Goal: Task Accomplishment & Management: Manage account settings

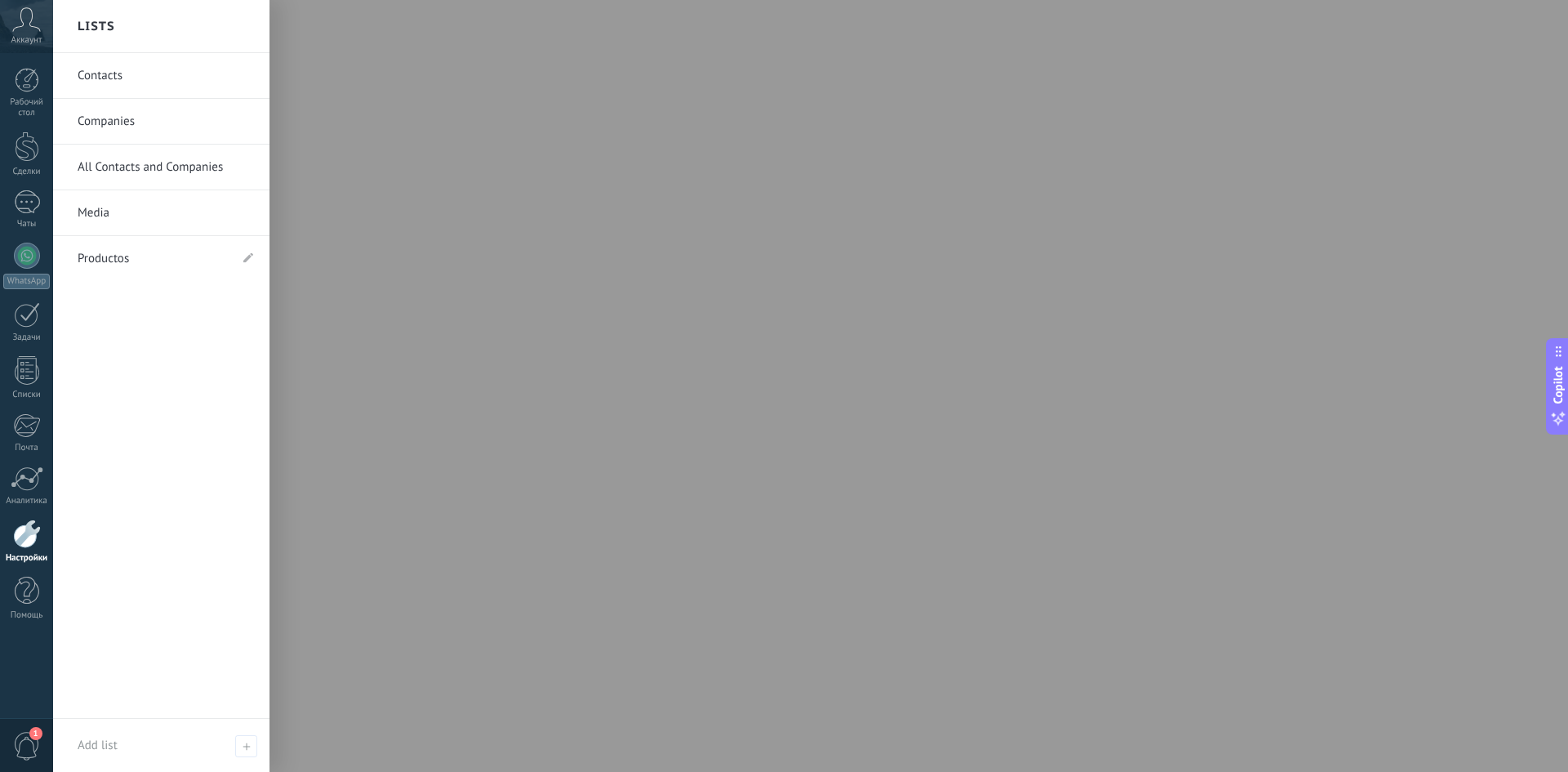
click at [26, 548] on link "Настройки" at bounding box center [26, 541] width 53 height 44
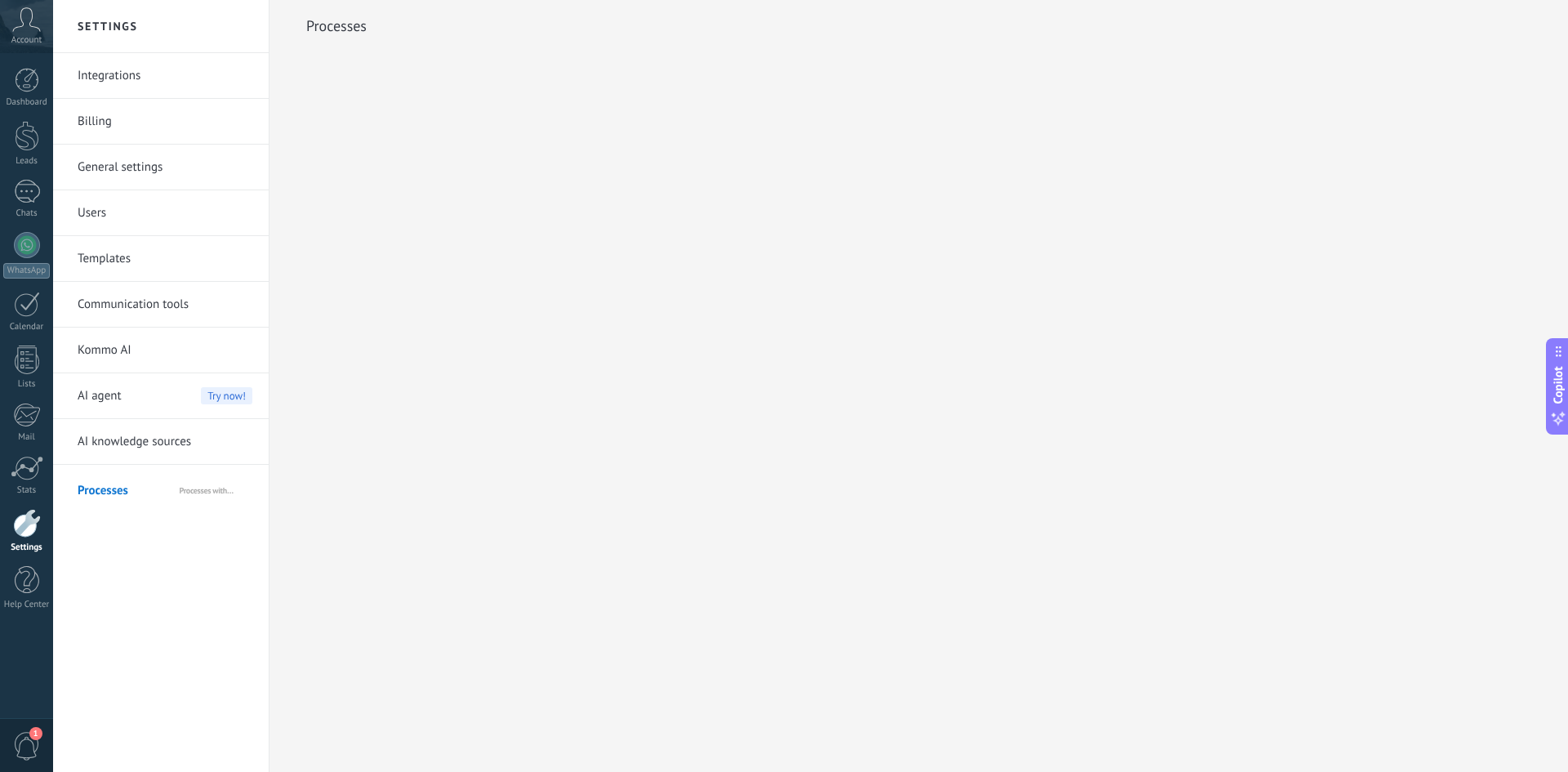
click at [122, 80] on link "Integrations" at bounding box center [165, 76] width 175 height 46
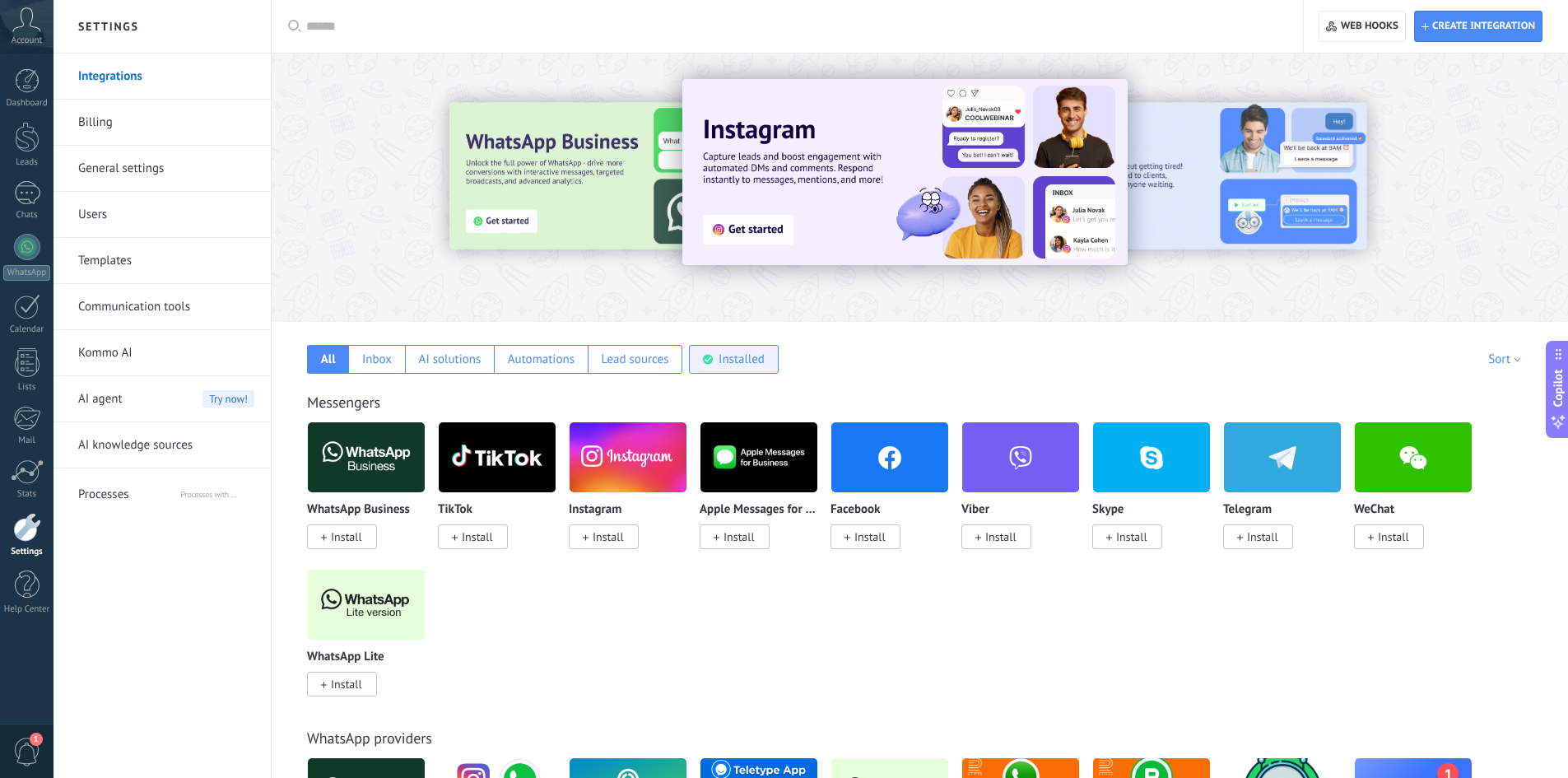
click at [705, 365] on div "Installed" at bounding box center [733, 359] width 88 height 29
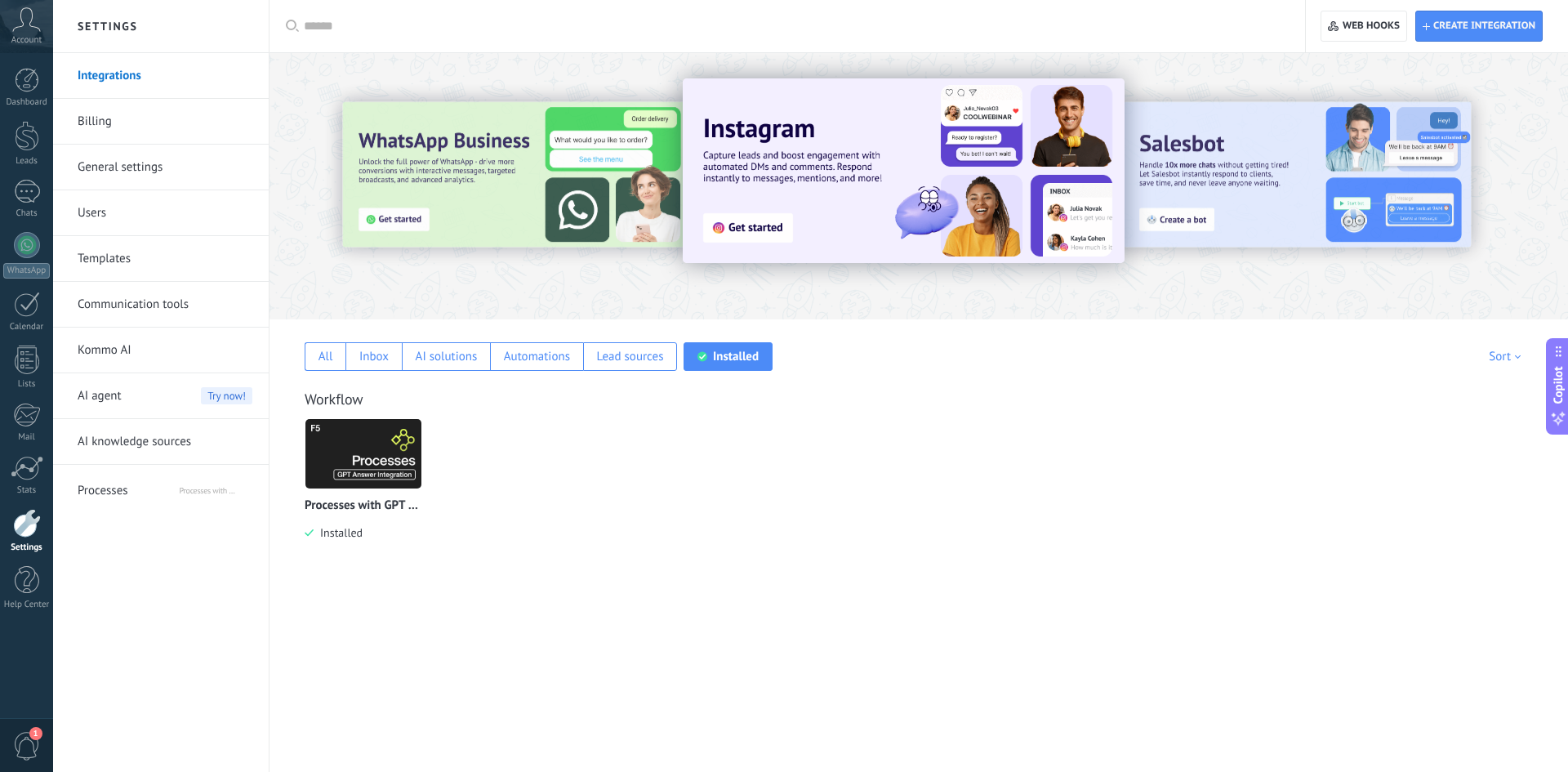
click at [381, 470] on img at bounding box center [363, 454] width 116 height 79
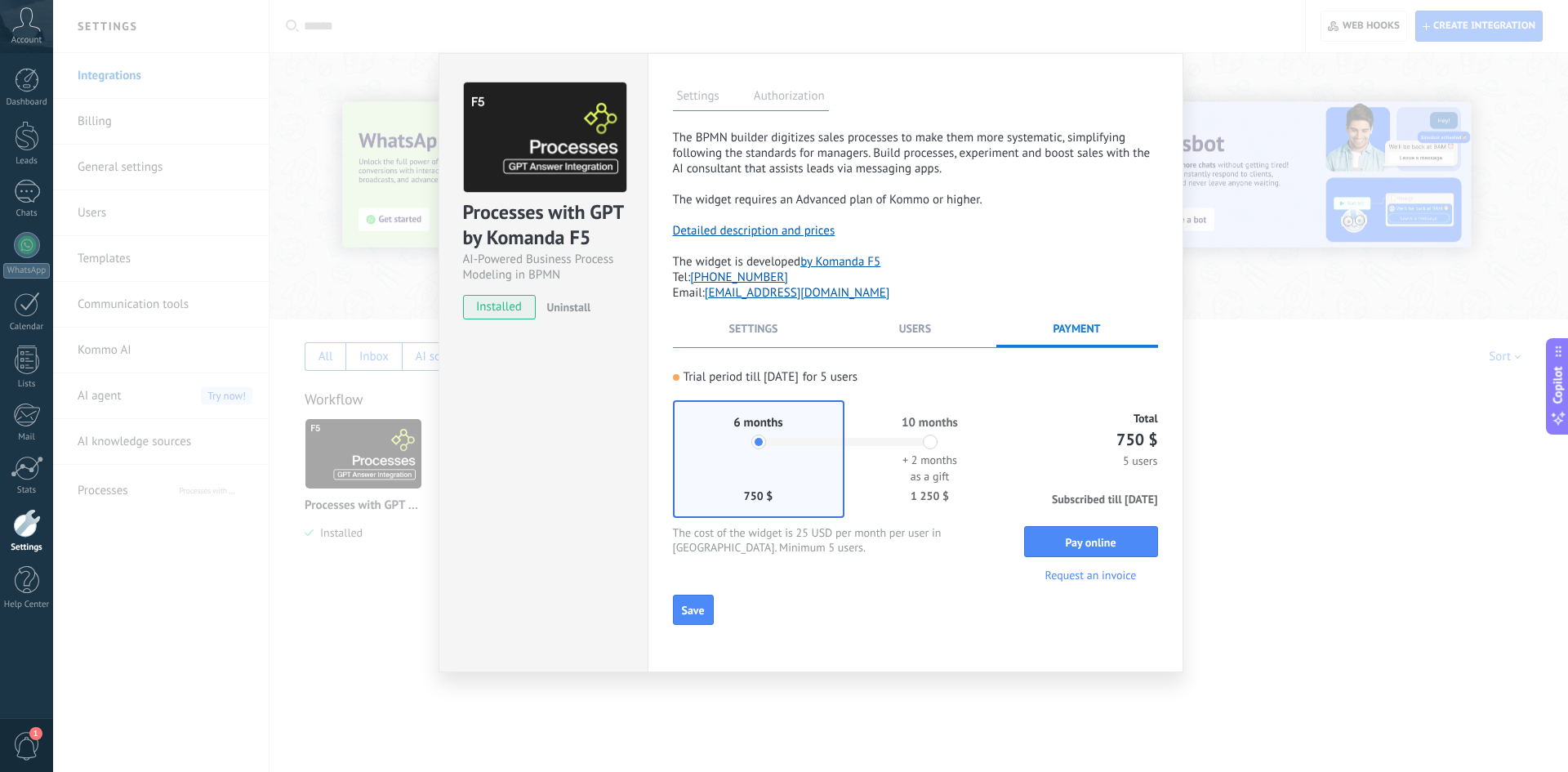
click at [577, 312] on span "Uninstall" at bounding box center [568, 307] width 44 height 14
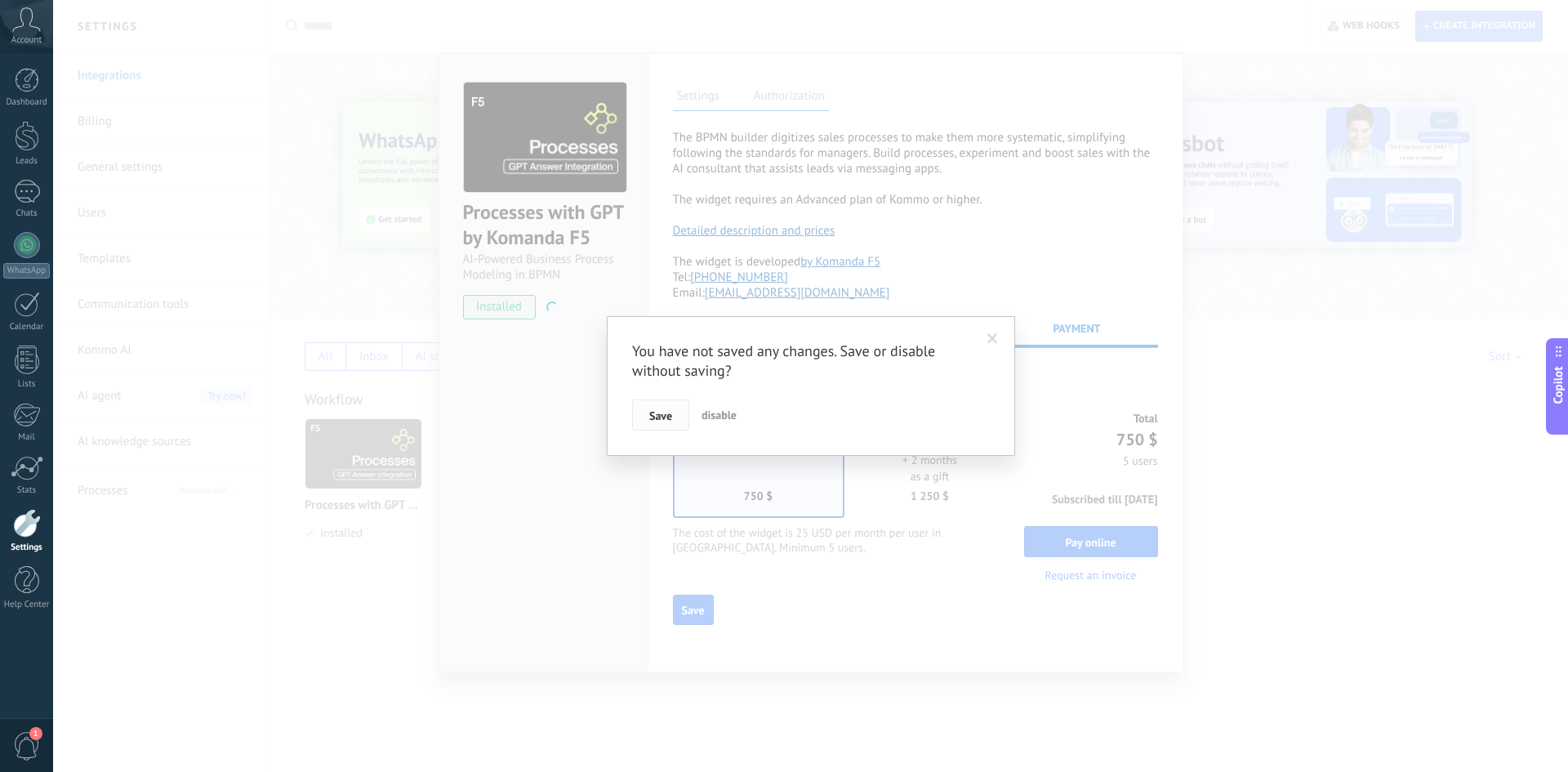
click at [641, 414] on button "Save" at bounding box center [661, 415] width 57 height 31
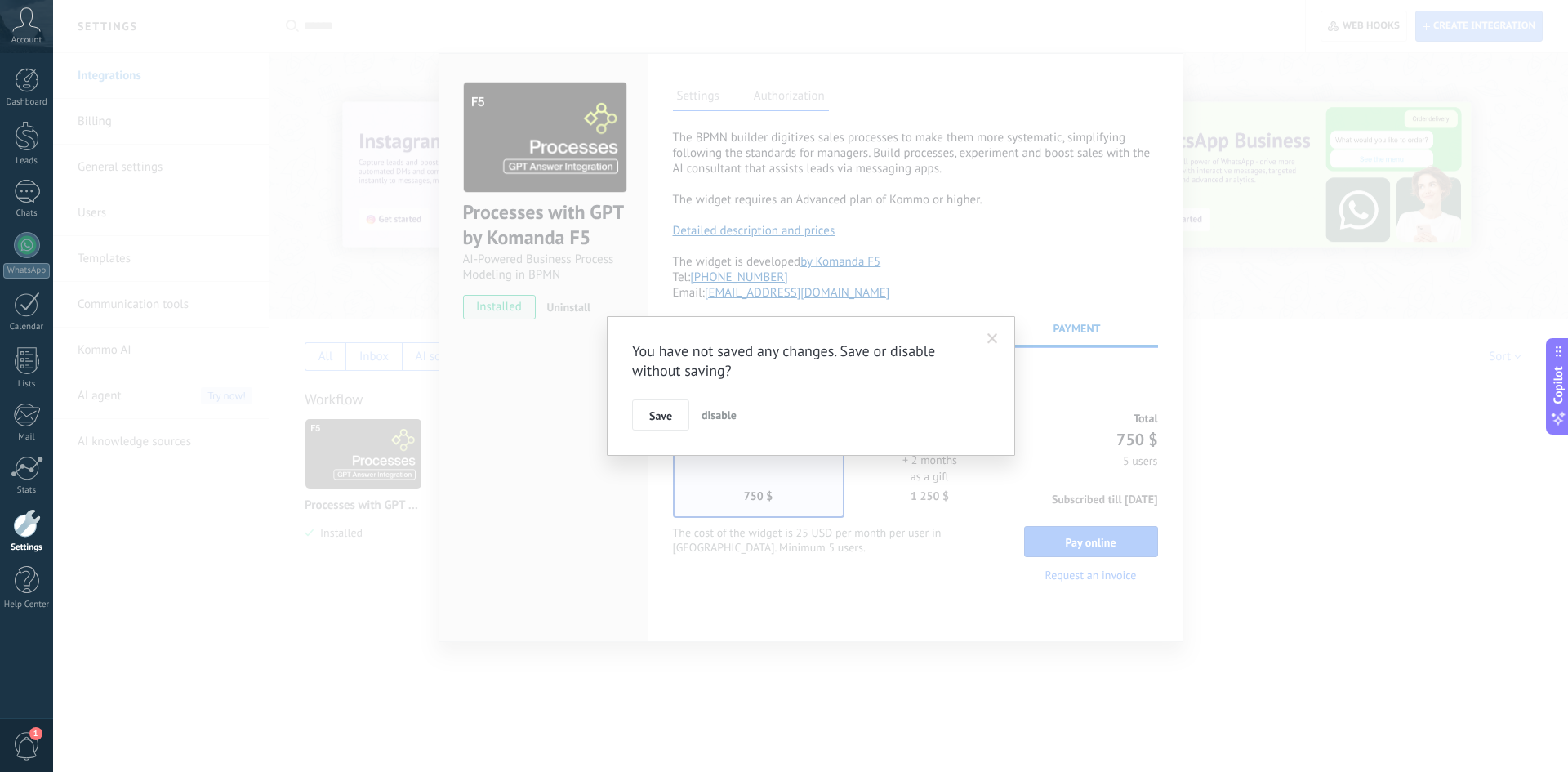
click at [773, 101] on div "You have not saved any changes. Save or disable without saving? Save disable" at bounding box center [811, 386] width 1515 height 772
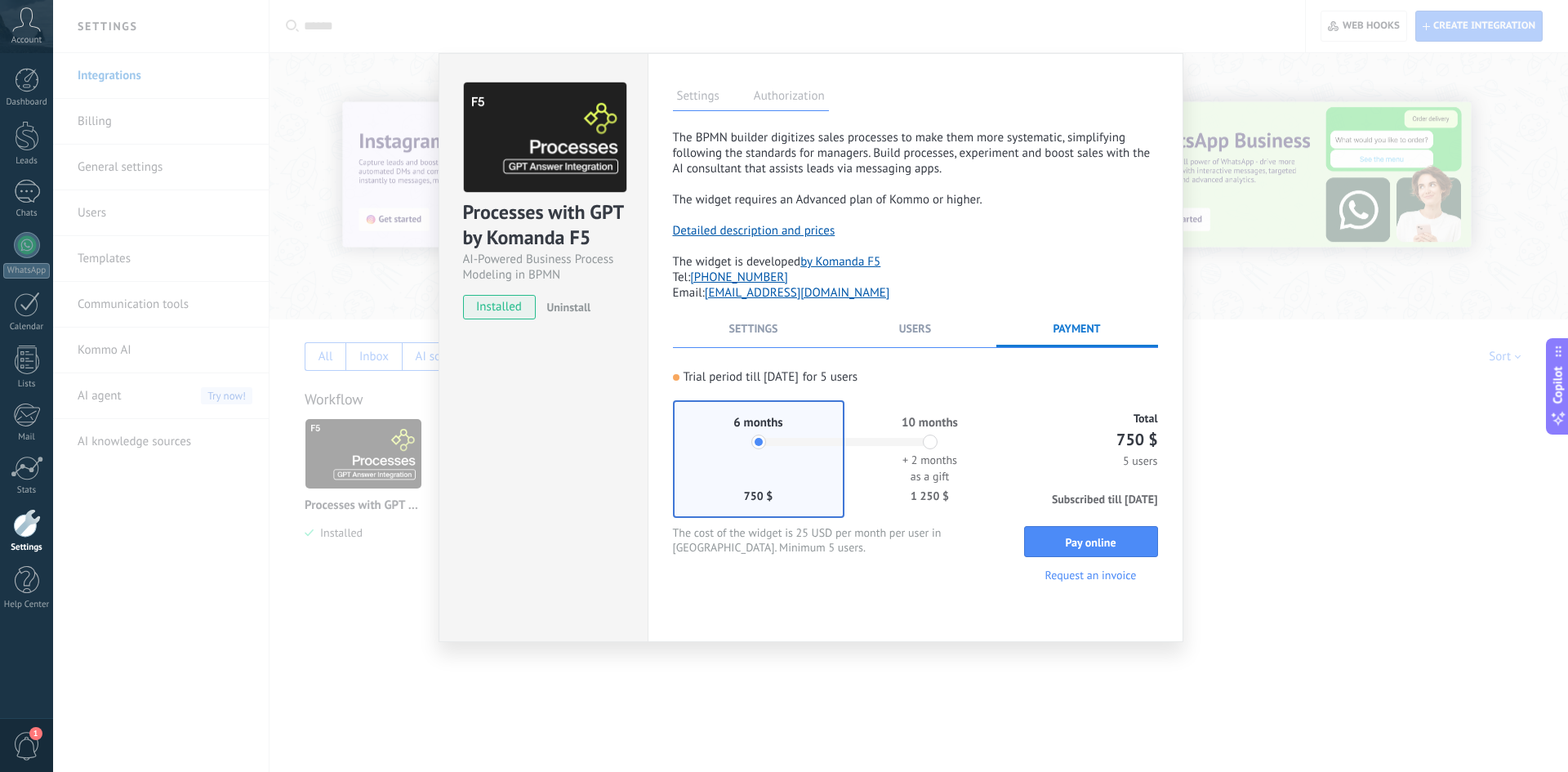
click at [775, 95] on label "Authorization" at bounding box center [789, 99] width 79 height 24
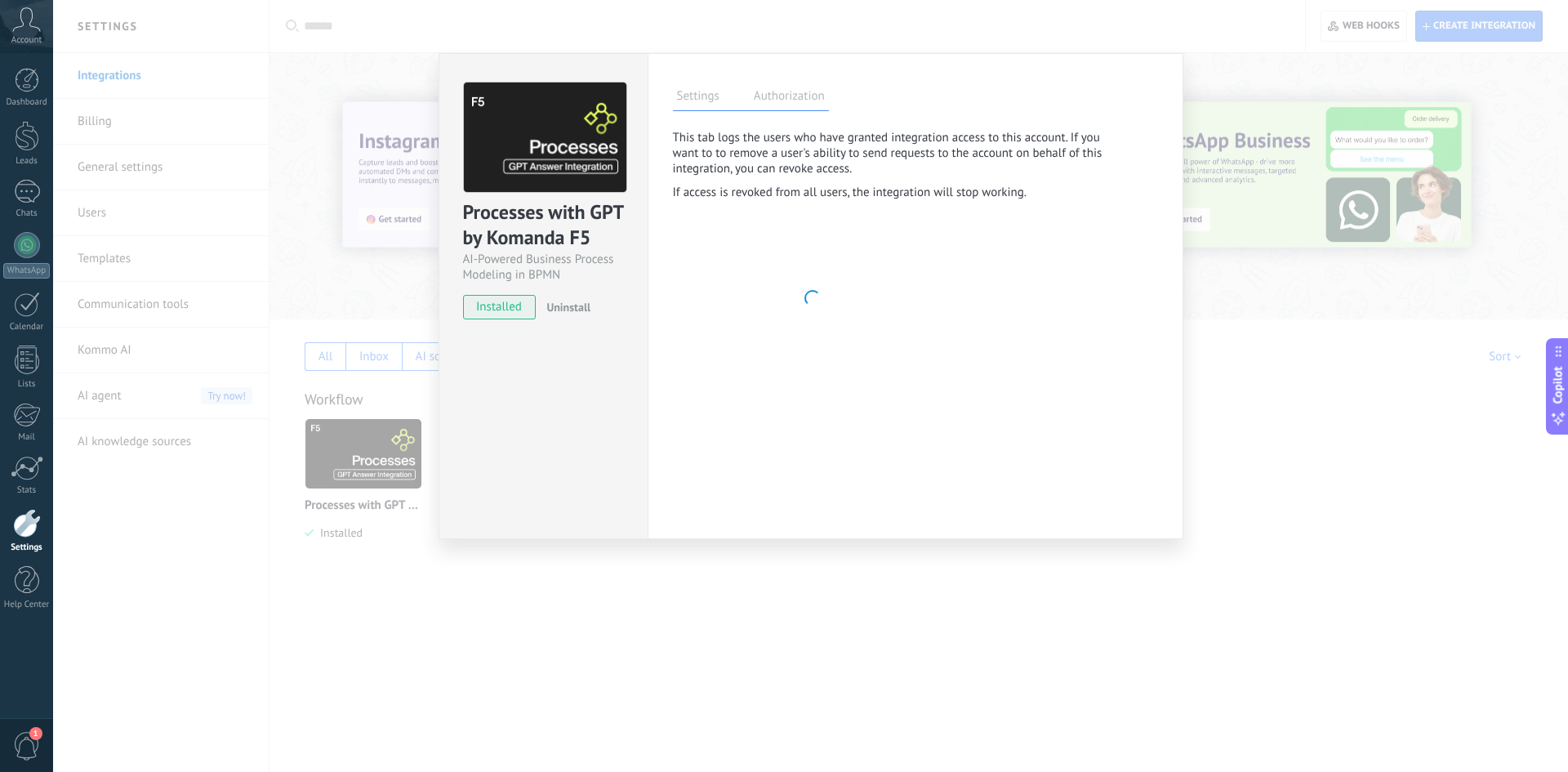
click at [704, 101] on label "Settings" at bounding box center [698, 99] width 51 height 24
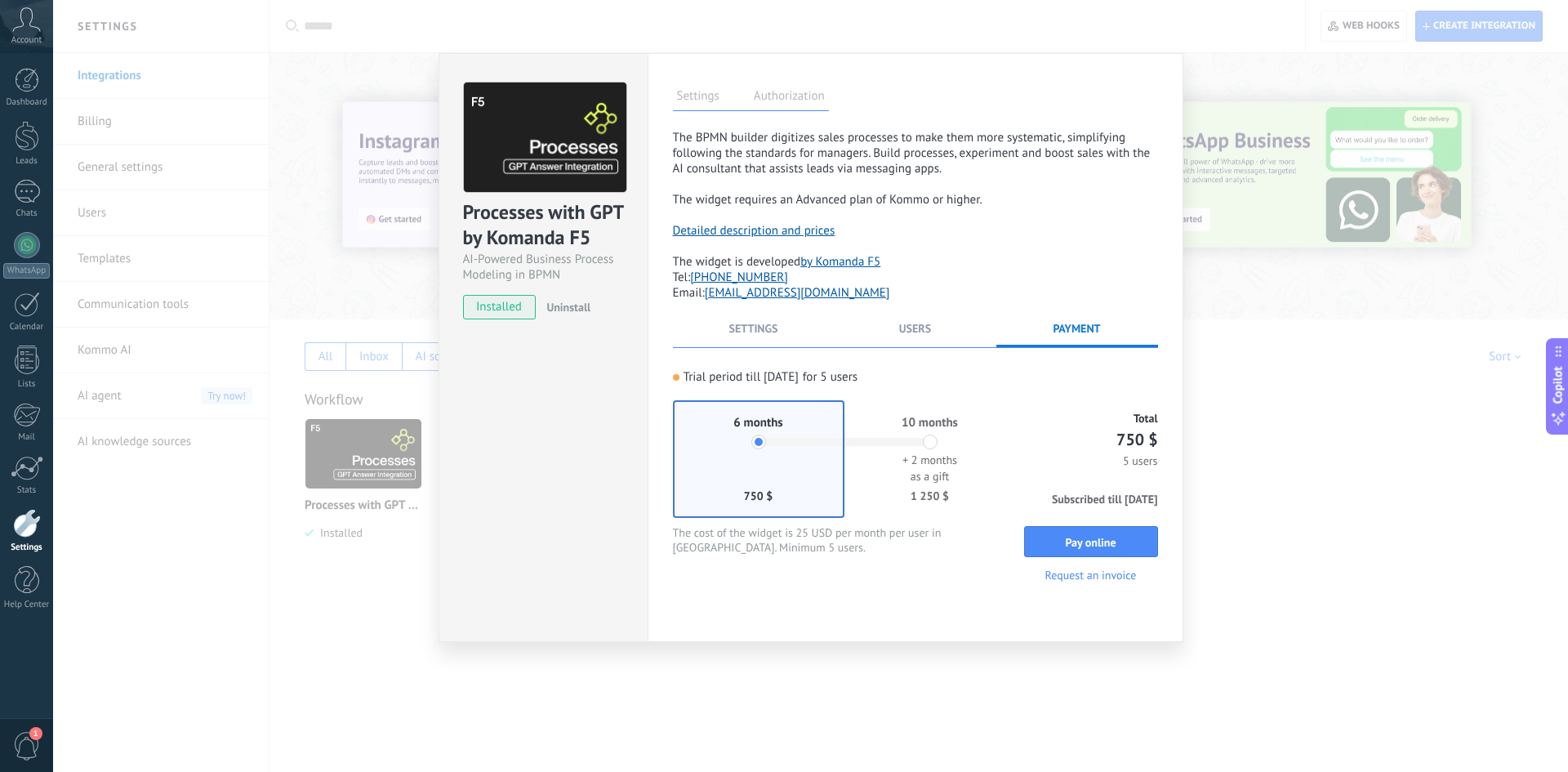
click at [560, 310] on span "Uninstall" at bounding box center [568, 307] width 44 height 14
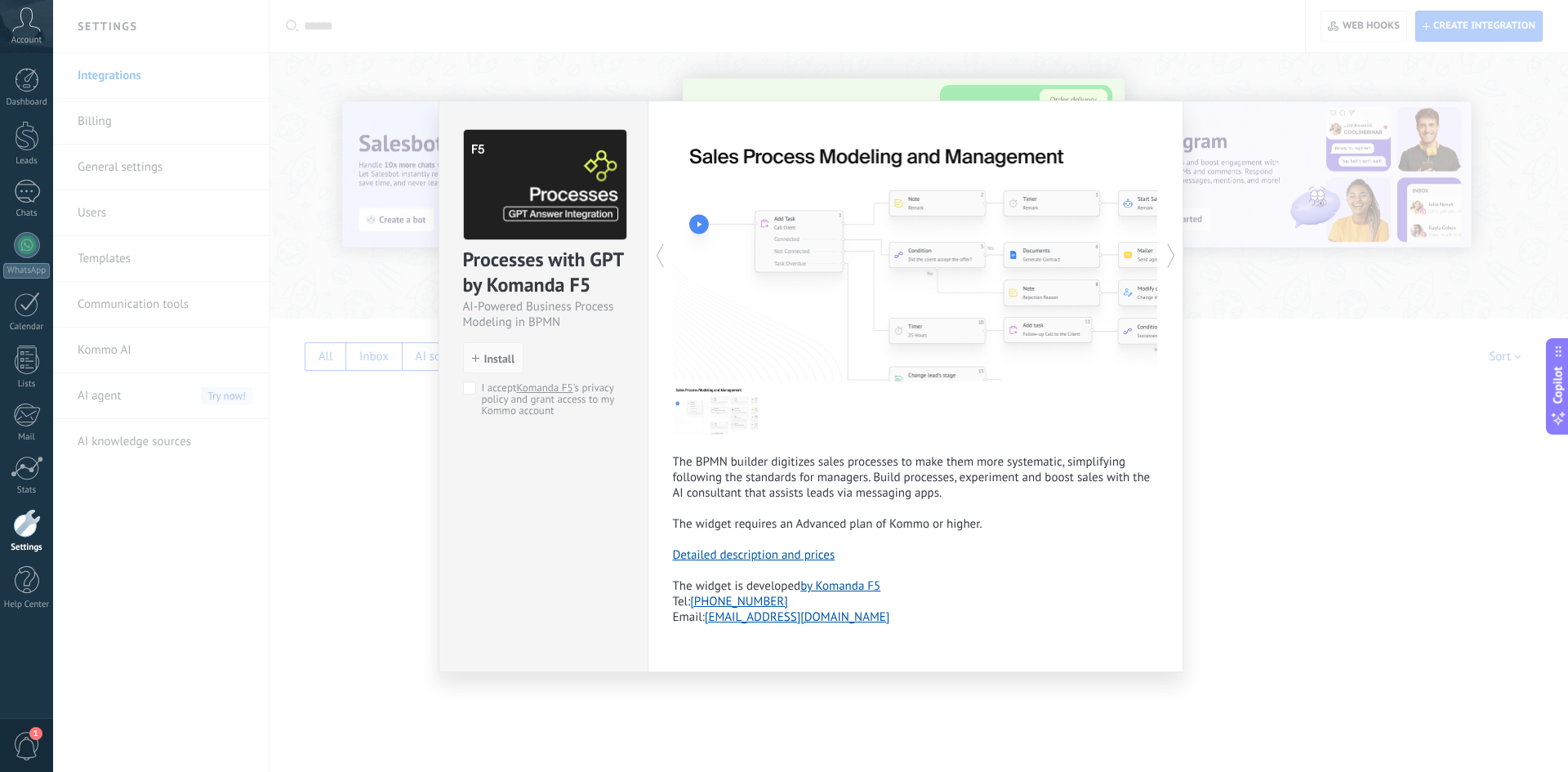
click at [1265, 328] on div "Processes with GPT by Komanda F5 AI-Powered Business Process Modeling in BPMN i…" at bounding box center [811, 386] width 1515 height 772
